Goal: Complete application form

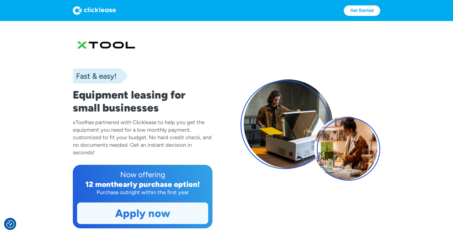
click at [163, 216] on link "Apply now" at bounding box center [142, 213] width 131 height 21
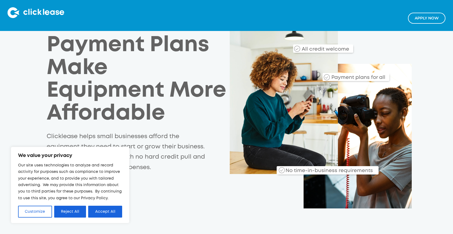
scroll to position [29, 0]
click at [425, 21] on link "Apply NOw" at bounding box center [426, 18] width 37 height 11
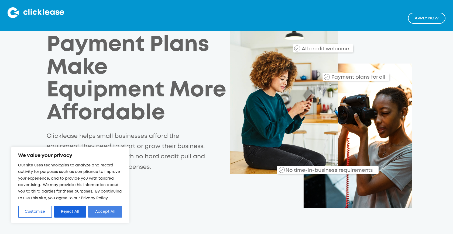
click at [98, 209] on button "Accept All" at bounding box center [105, 212] width 34 height 12
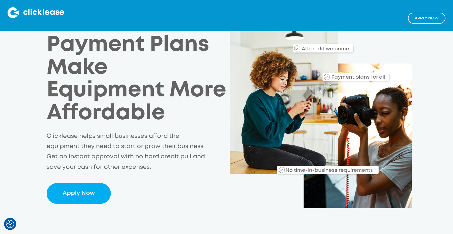
click at [428, 18] on link "Apply NOw" at bounding box center [426, 18] width 37 height 11
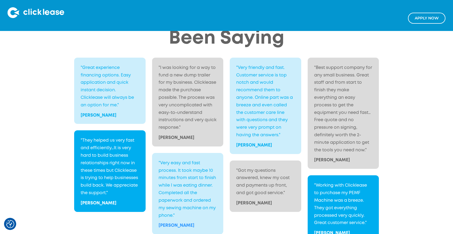
scroll to position [1139, 0]
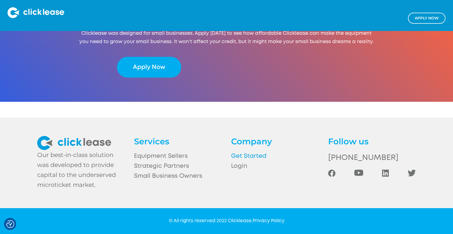
click at [245, 154] on link "Get Started" at bounding box center [275, 157] width 88 height 10
